Goal: Transaction & Acquisition: Subscribe to service/newsletter

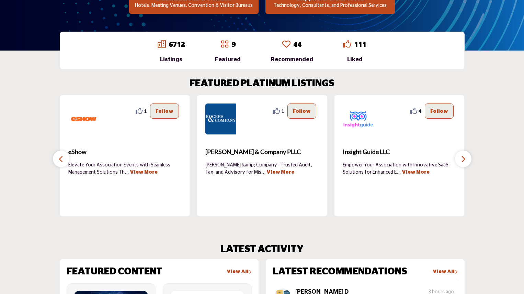
scroll to position [103, 0]
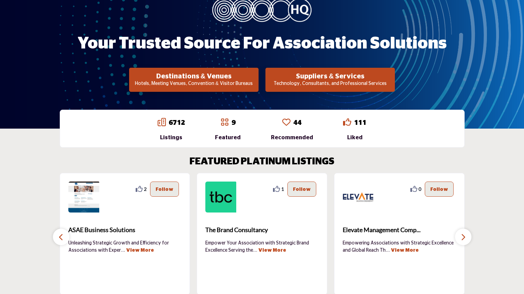
click at [259, 69] on button "Suppliers & Services Technology, Consultants, and Professional Services" at bounding box center [193, 80] width 129 height 24
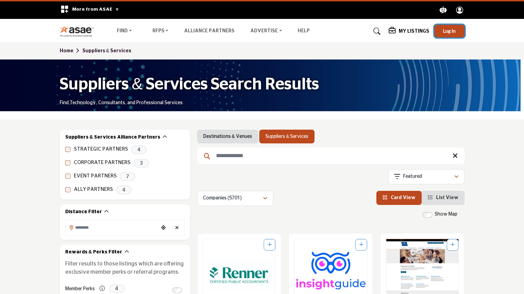
click at [452, 33] on span "Log In" at bounding box center [449, 31] width 13 height 6
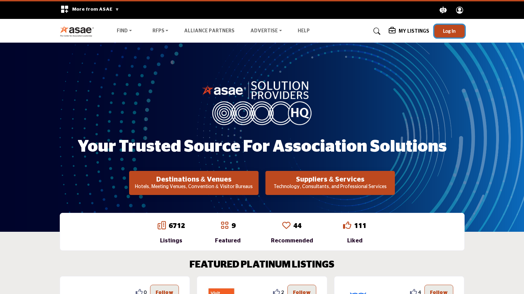
click at [451, 30] on span "Log In" at bounding box center [449, 31] width 13 height 6
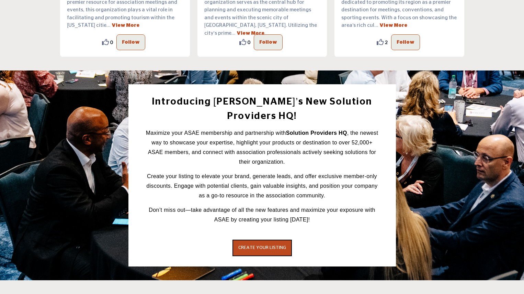
scroll to position [997, 0]
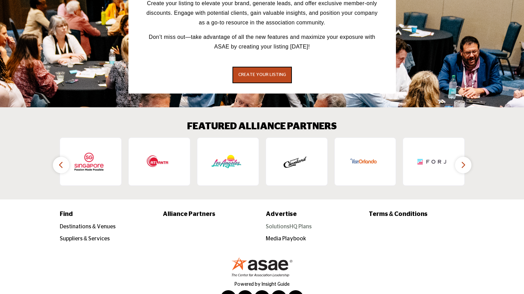
click at [283, 224] on link "SolutionsHQ Plans" at bounding box center [289, 226] width 46 height 5
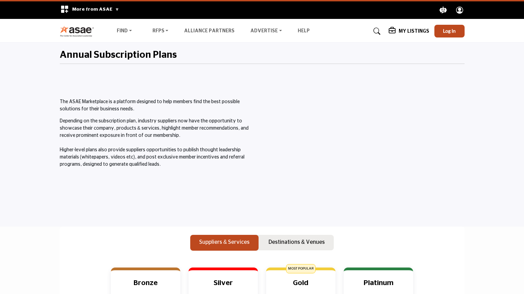
click at [92, 112] on p "The ASAE Marketplace is a platform designed to help members find the best possi…" at bounding box center [159, 105] width 199 height 14
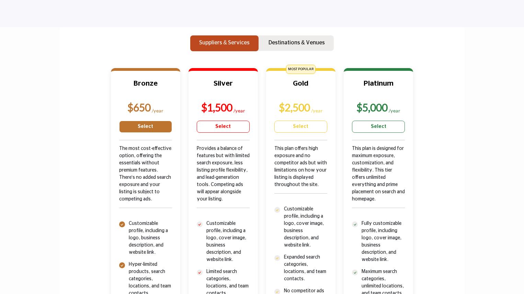
scroll to position [137, 0]
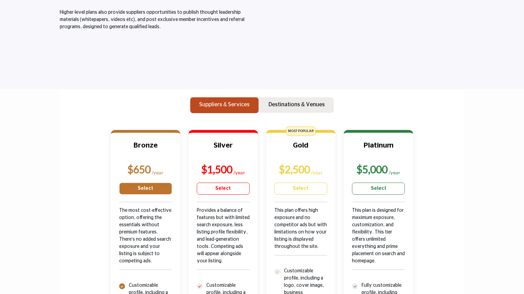
click at [153, 186] on link "Select" at bounding box center [145, 188] width 53 height 12
